Goal: Task Accomplishment & Management: Manage account settings

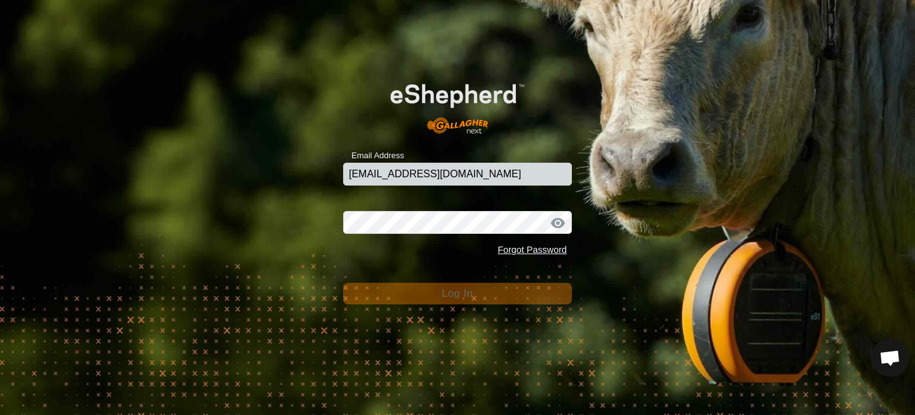
type input "[EMAIL_ADDRESS][DOMAIN_NAME]"
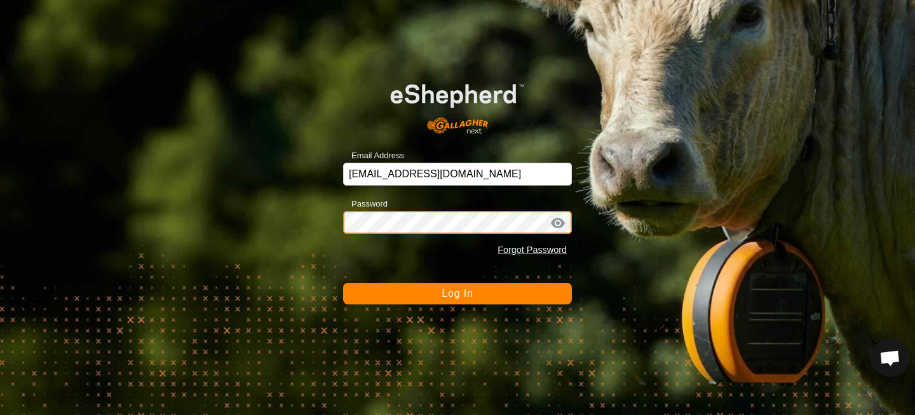
click at [343, 283] on button "Log In" at bounding box center [457, 294] width 229 height 22
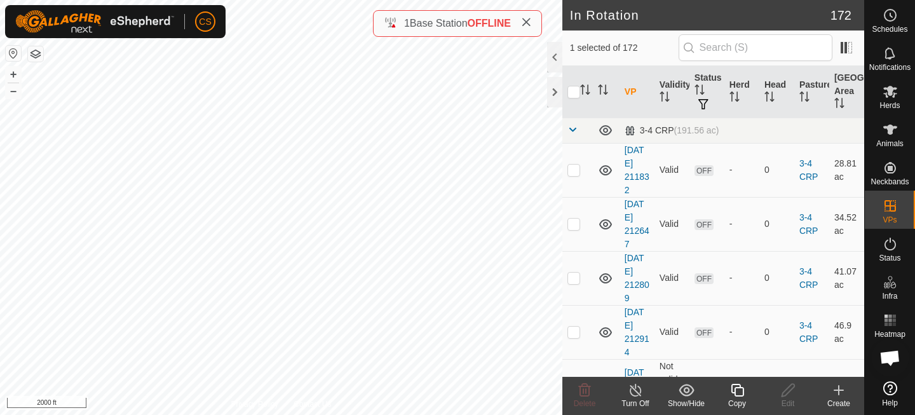
checkbox input "true"
checkbox input "false"
checkbox input "true"
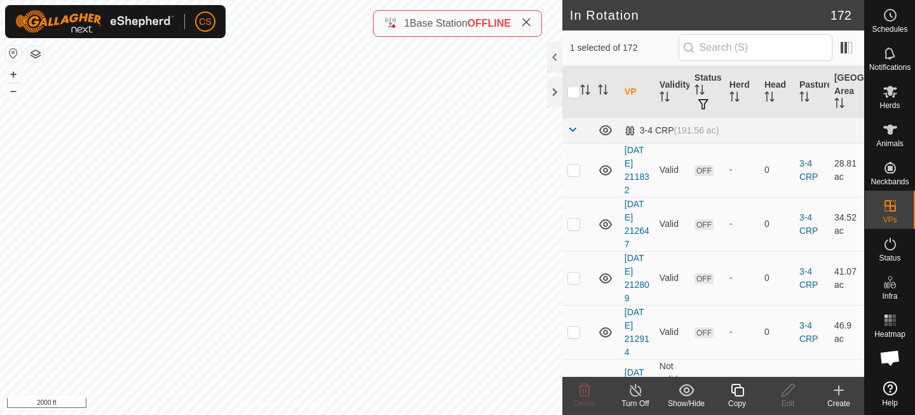
click at [733, 389] on icon at bounding box center [737, 389] width 16 height 15
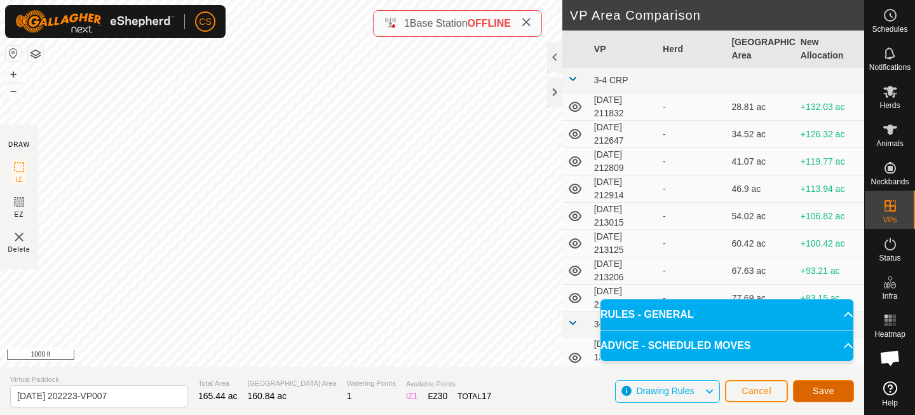
click at [821, 389] on span "Save" at bounding box center [824, 391] width 22 height 10
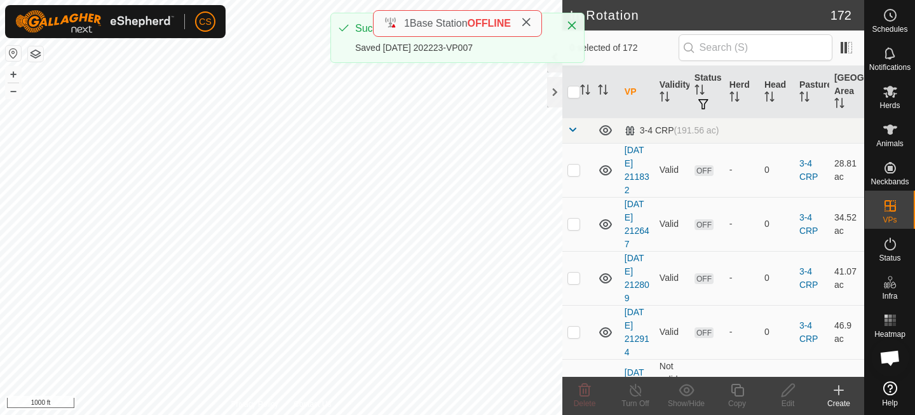
checkbox input "true"
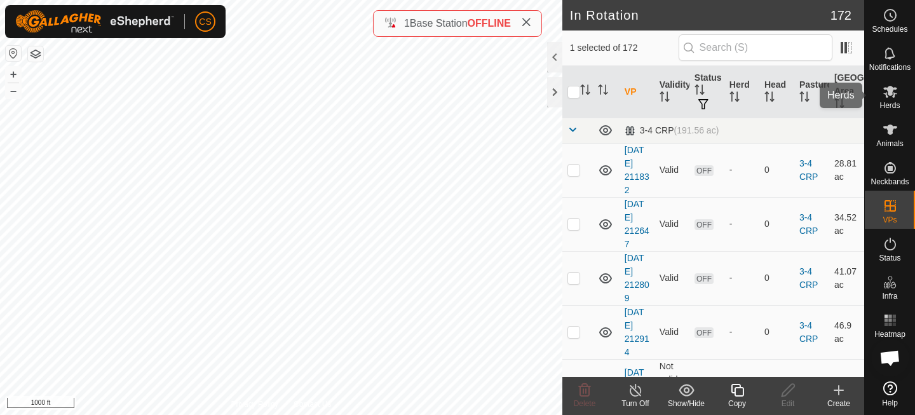
click at [888, 98] on icon at bounding box center [889, 91] width 15 height 15
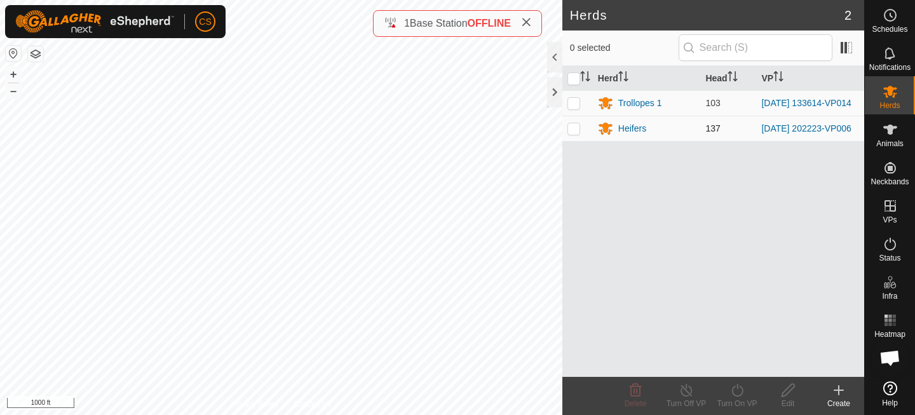
click at [574, 130] on p-checkbox at bounding box center [573, 128] width 13 height 10
checkbox input "true"
click at [733, 395] on icon at bounding box center [736, 390] width 11 height 13
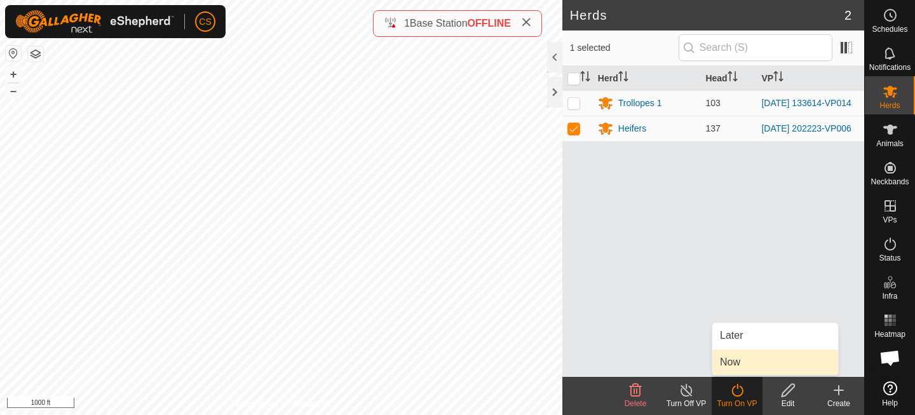
click at [726, 372] on link "Now" at bounding box center [775, 361] width 126 height 25
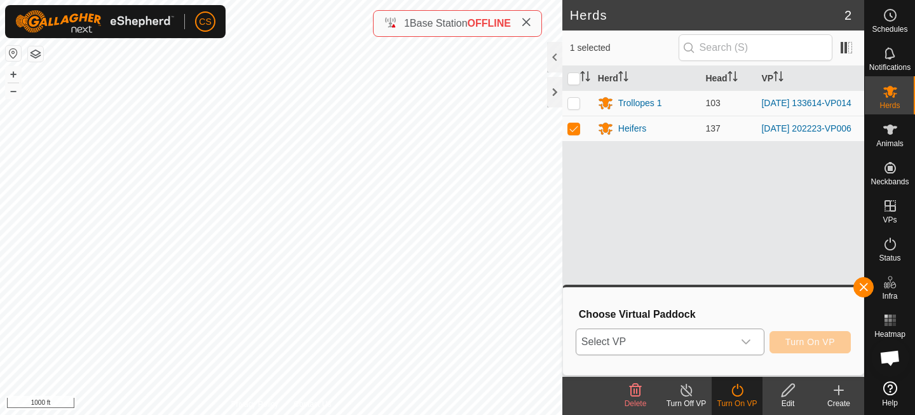
click at [694, 347] on span "Select VP" at bounding box center [654, 341] width 157 height 25
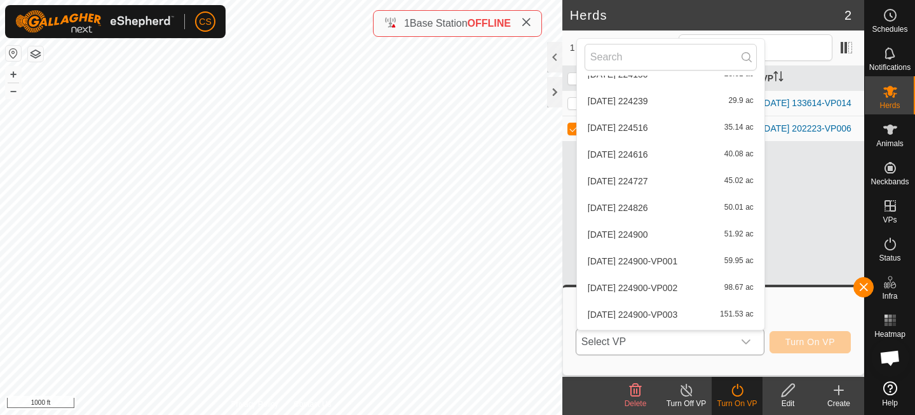
scroll to position [4653, 0]
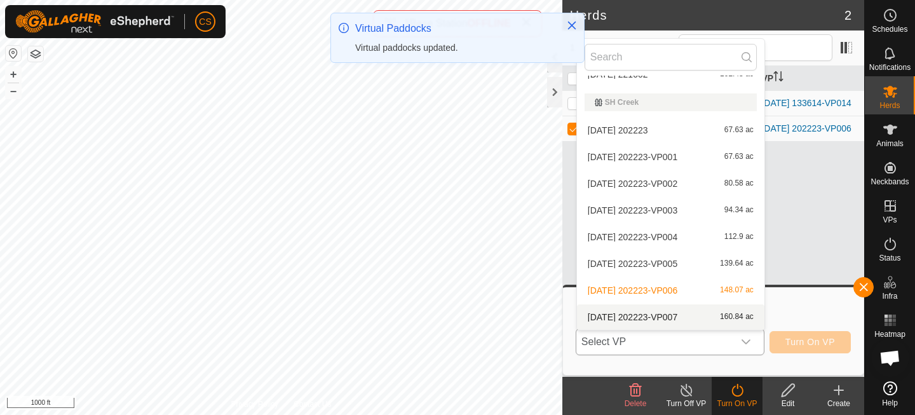
click at [635, 311] on li "[DATE] 202223-VP007 160.84 ac" at bounding box center [670, 316] width 187 height 25
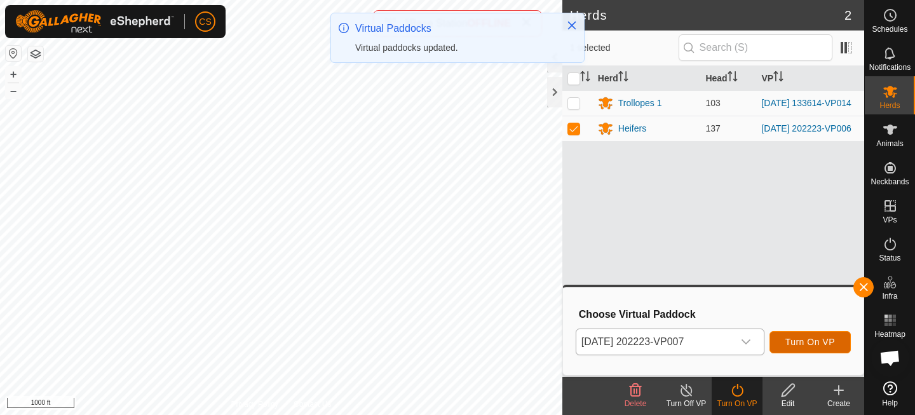
click at [802, 340] on span "Turn On VP" at bounding box center [810, 342] width 50 height 10
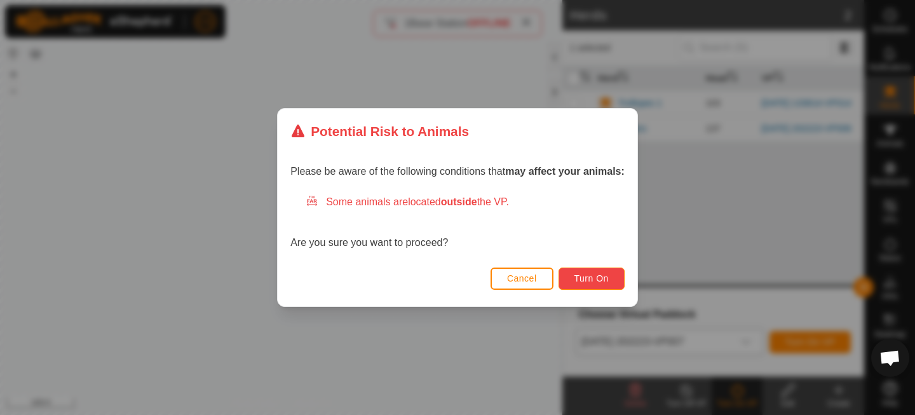
click at [607, 280] on span "Turn On" at bounding box center [591, 278] width 34 height 10
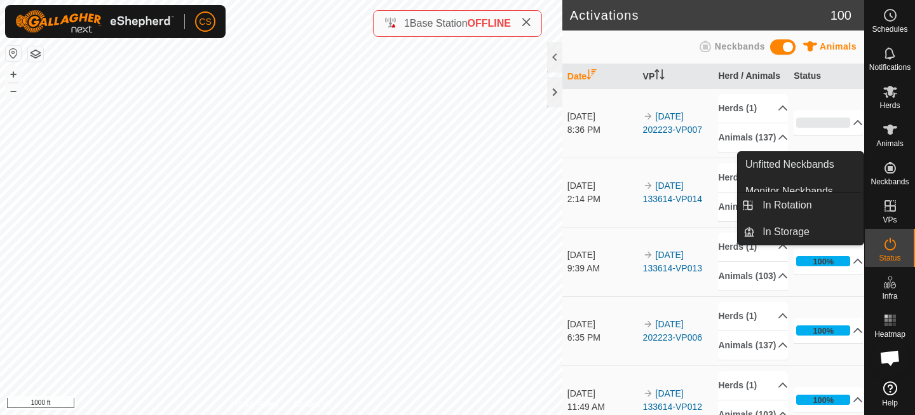
click at [891, 211] on icon at bounding box center [889, 205] width 11 height 11
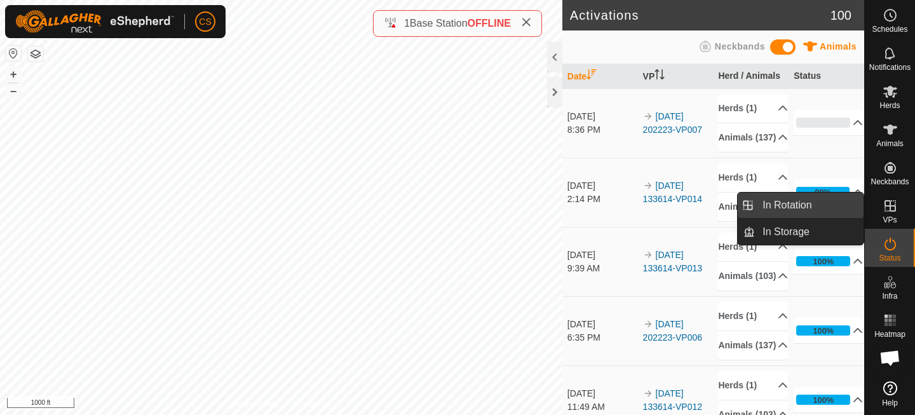
click at [789, 212] on link "In Rotation" at bounding box center [809, 205] width 109 height 25
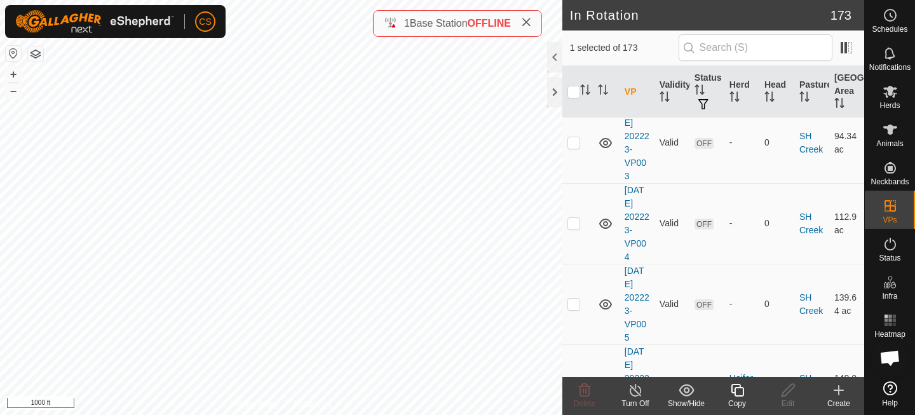
scroll to position [10138, 0]
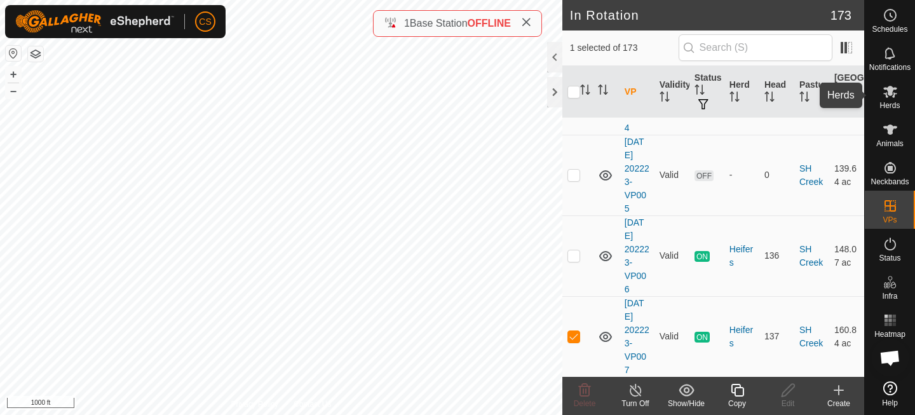
click at [894, 98] on icon at bounding box center [889, 91] width 15 height 15
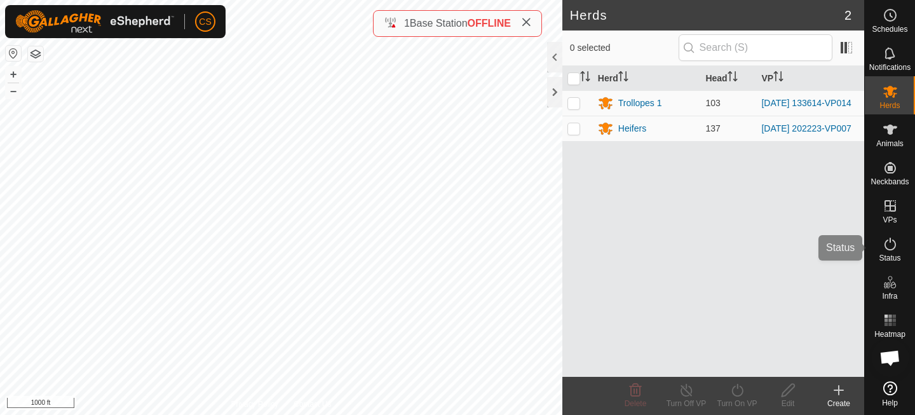
click at [890, 251] on icon at bounding box center [889, 243] width 15 height 15
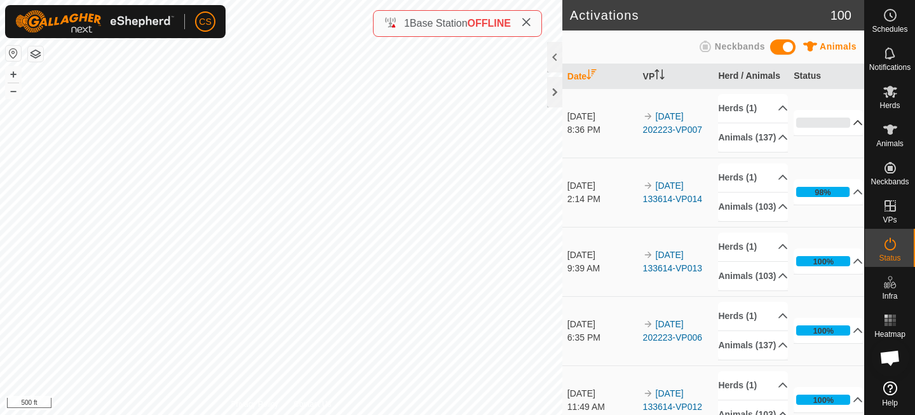
click at [828, 128] on div "0%" at bounding box center [823, 123] width 54 height 10
